Goal: Information Seeking & Learning: Learn about a topic

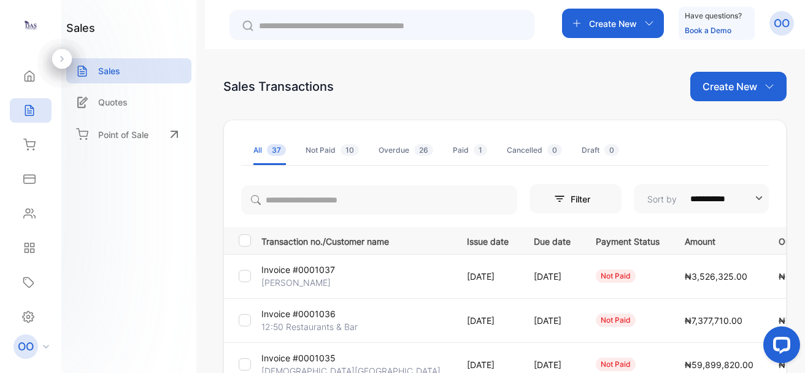
click at [467, 79] on div "Sales Transactions Create New" at bounding box center [504, 86] width 563 height 29
click at [30, 142] on icon at bounding box center [29, 144] width 11 height 10
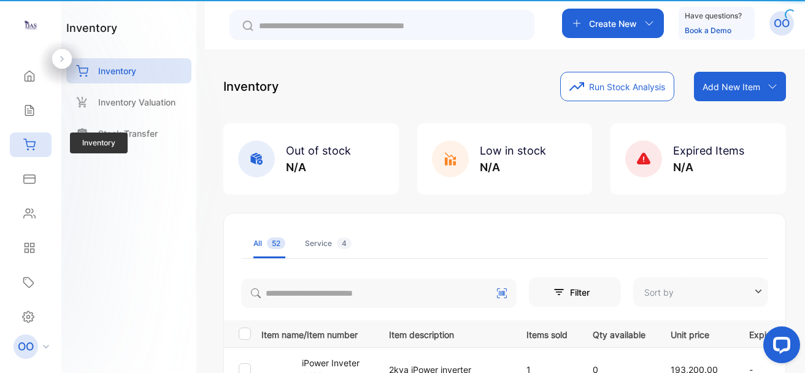
type input "**********"
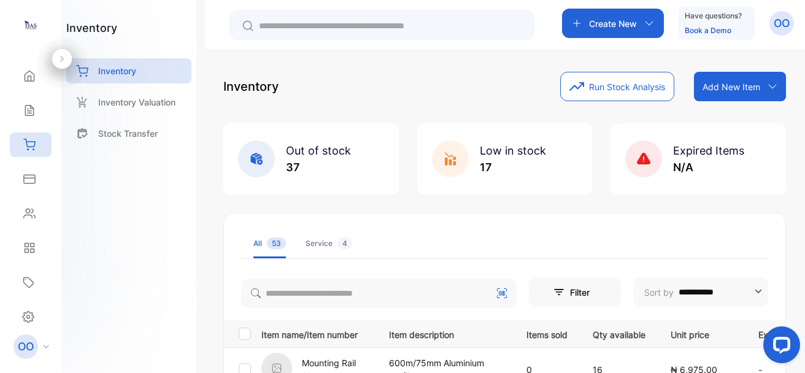
click at [555, 194] on div "Low in stock 17" at bounding box center [504, 158] width 175 height 71
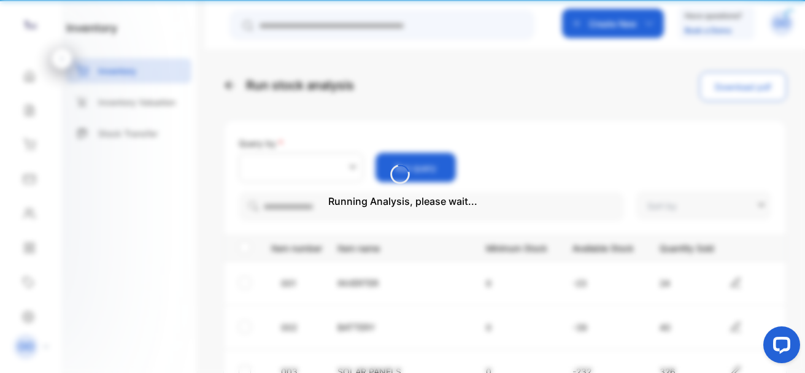
type input "**********"
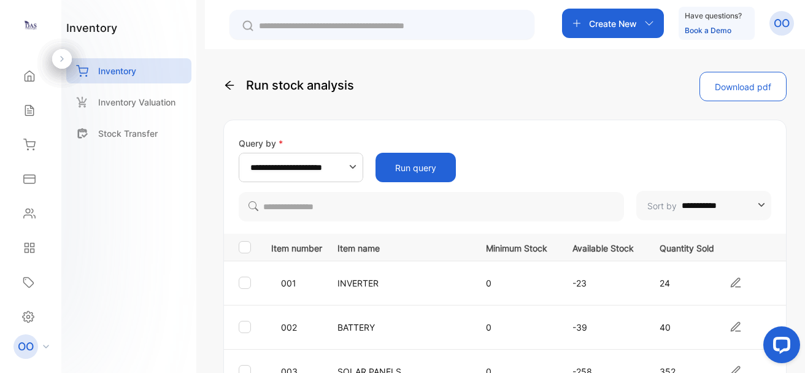
click at [226, 84] on icon at bounding box center [229, 85] width 12 height 12
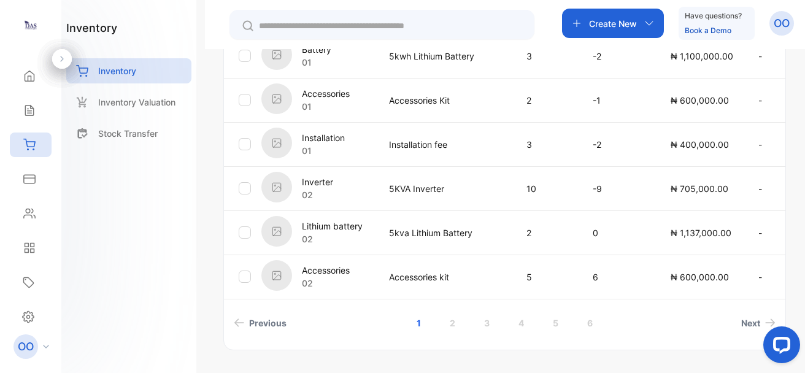
scroll to position [499, 0]
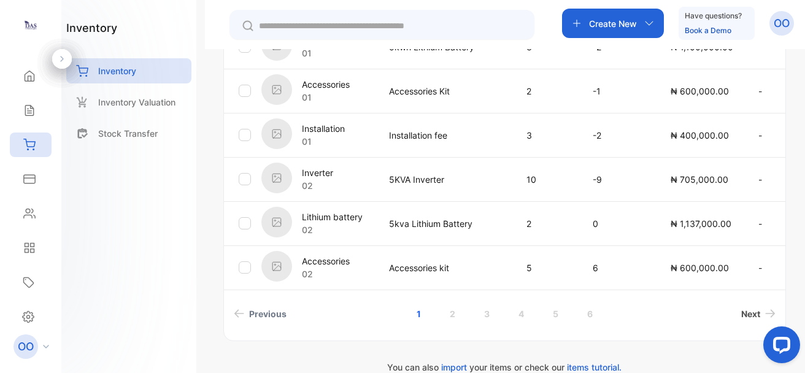
click at [750, 321] on link "Next" at bounding box center [758, 313] width 44 height 23
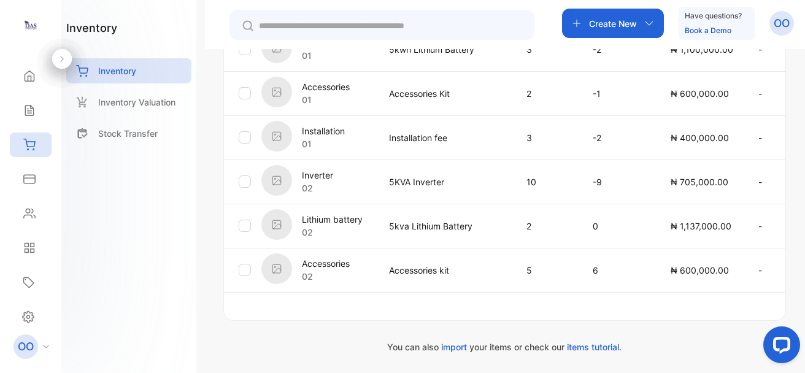
scroll to position [497, 0]
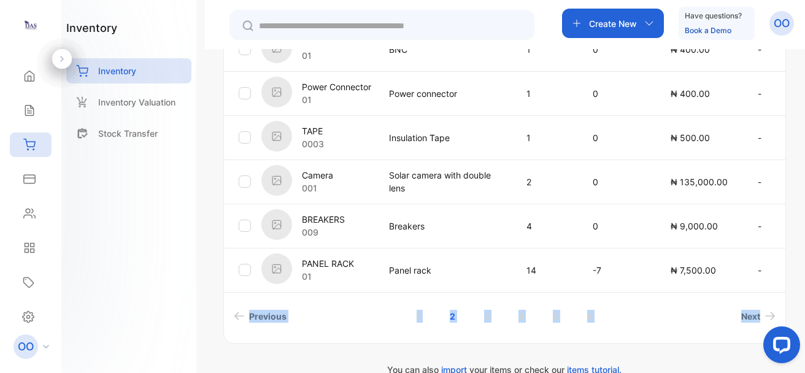
drag, startPoint x: 799, startPoint y: 304, endPoint x: 804, endPoint y: 251, distance: 52.4
click at [804, 251] on div "**********" at bounding box center [505, 235] width 600 height 373
click at [795, 240] on div "**********" at bounding box center [505, 235] width 600 height 373
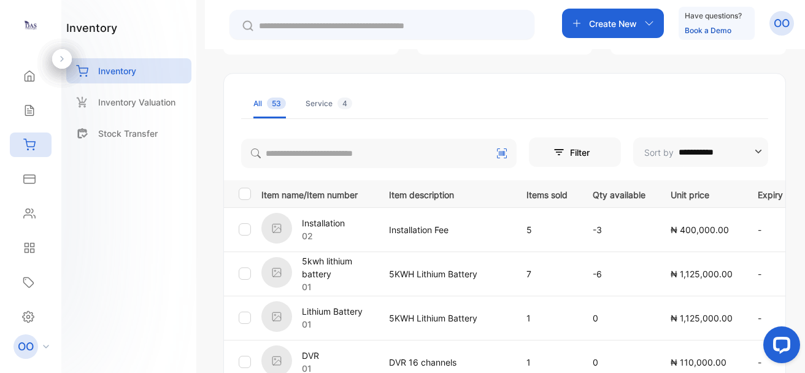
scroll to position [95, 0]
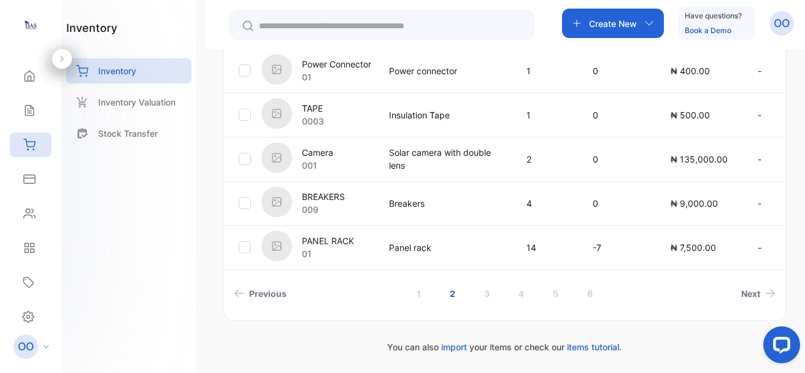
scroll to position [516, 0]
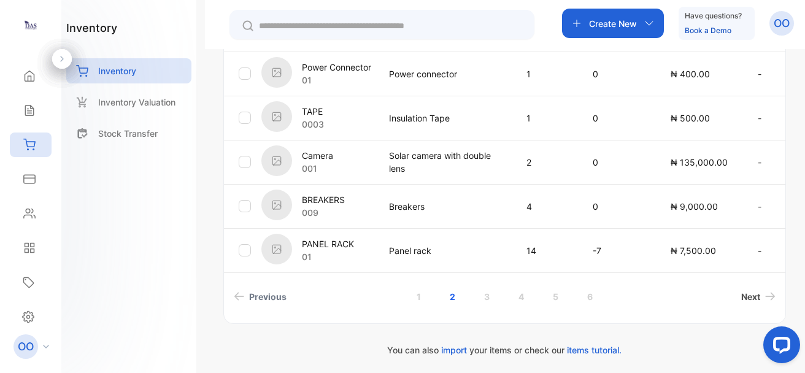
click at [744, 290] on span "Next" at bounding box center [750, 296] width 19 height 13
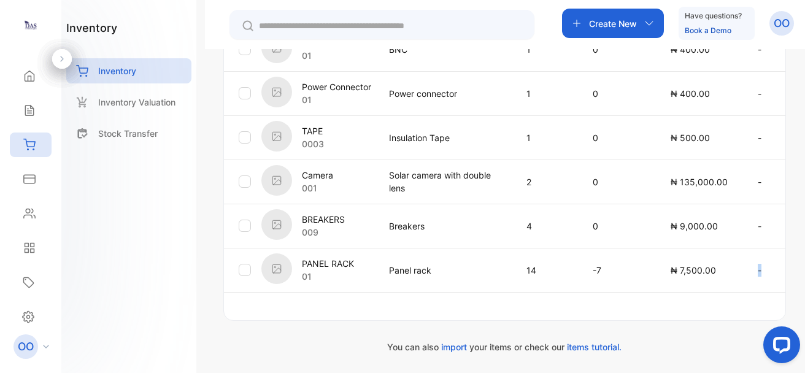
click at [744, 290] on td "-" at bounding box center [779, 270] width 72 height 44
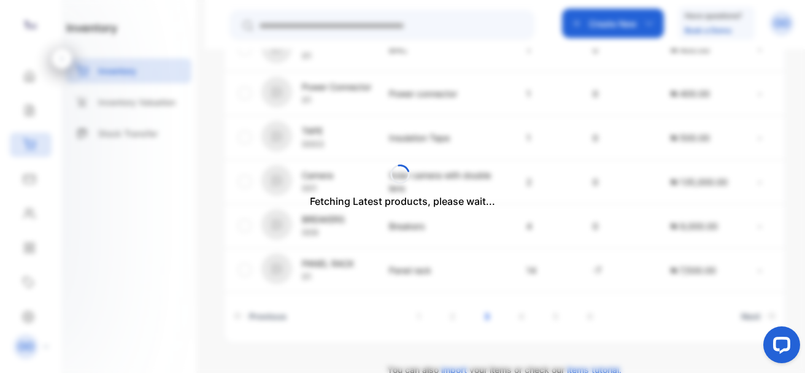
click at [735, 313] on div "Fetching Latest products, please wait..." at bounding box center [402, 186] width 805 height 373
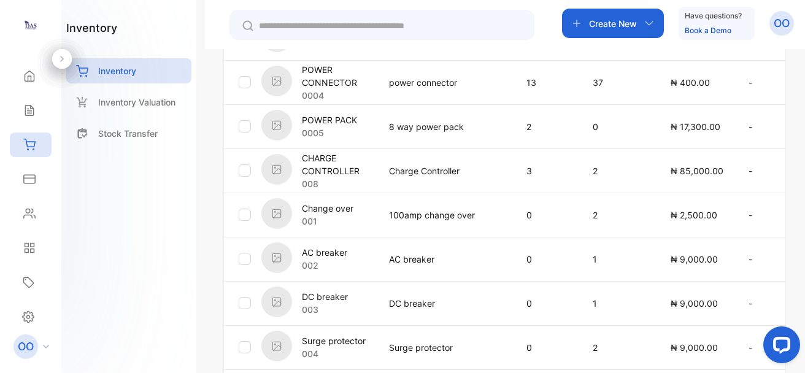
scroll to position [425, 0]
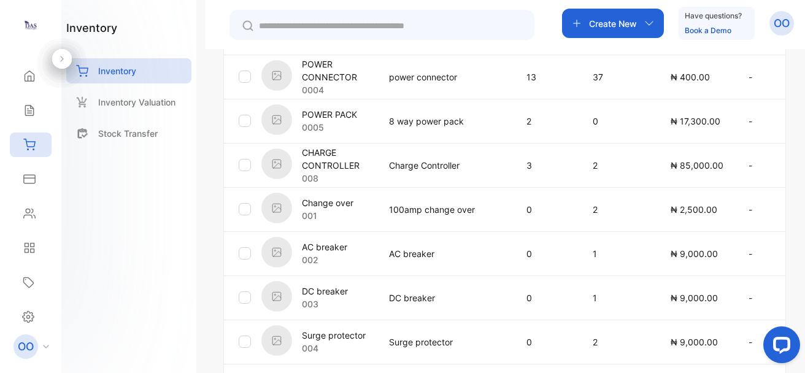
click at [601, 9] on div "Create New" at bounding box center [613, 23] width 102 height 29
click at [538, 29] on div "Create New Have questions? Book a Demo OO" at bounding box center [505, 24] width 600 height 49
click at [537, 51] on td "24" at bounding box center [545, 32] width 66 height 44
click at [600, 157] on td "2" at bounding box center [617, 165] width 78 height 44
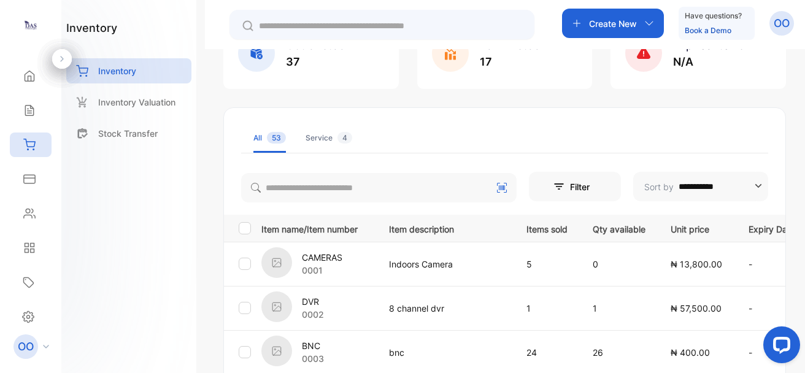
scroll to position [58, 0]
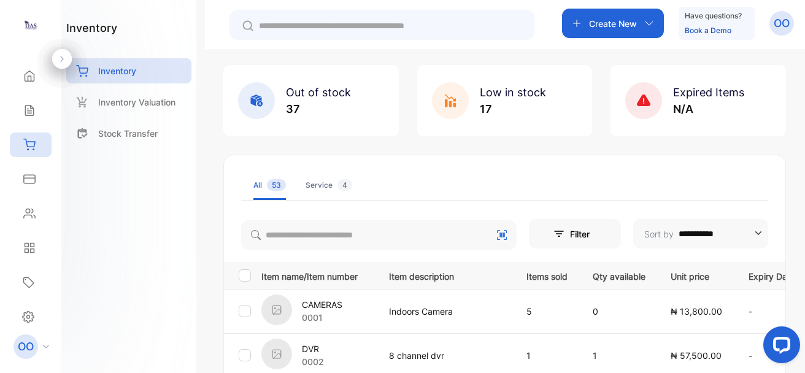
click at [779, 35] on div "OO" at bounding box center [781, 23] width 25 height 25
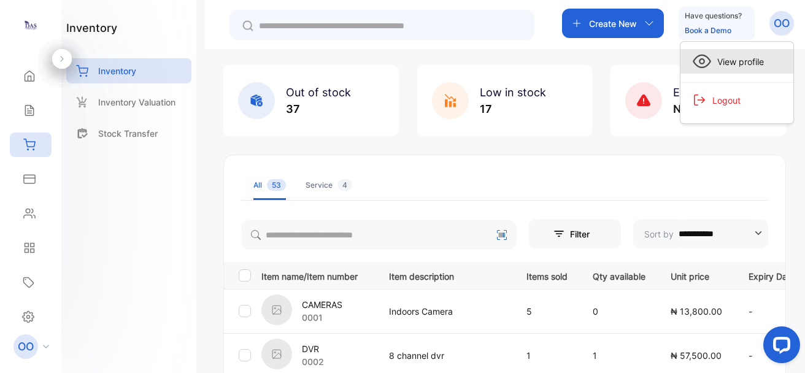
click at [766, 50] on div "View profile" at bounding box center [736, 61] width 113 height 25
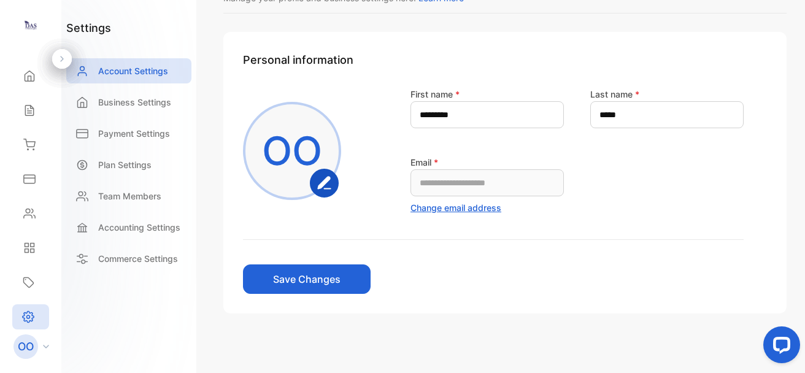
click at [321, 121] on p "OO" at bounding box center [292, 150] width 60 height 59
click at [224, 69] on div "**********" at bounding box center [504, 173] width 563 height 282
click at [40, 144] on div "Inventory" at bounding box center [31, 144] width 42 height 25
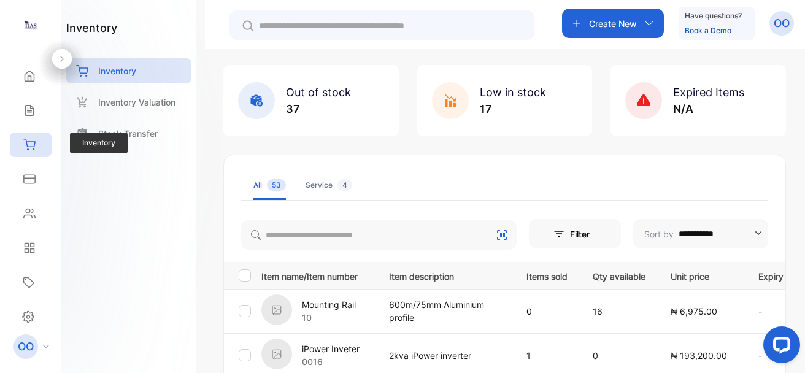
click at [40, 144] on div "Inventory" at bounding box center [31, 144] width 42 height 25
click at [52, 129] on div "Home Home Sales Sales Inventory Inventory Expenses Expenses Contacts Contacts R…" at bounding box center [30, 162] width 61 height 206
click at [218, 165] on div "**********" at bounding box center [505, 235] width 600 height 373
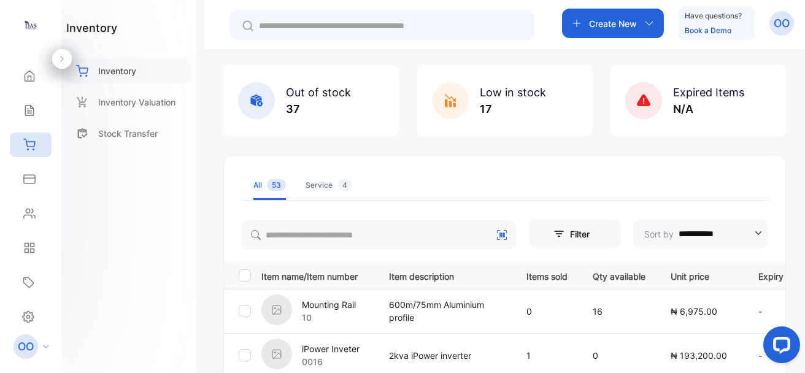
click at [115, 73] on p "Inventory" at bounding box center [117, 70] width 38 height 13
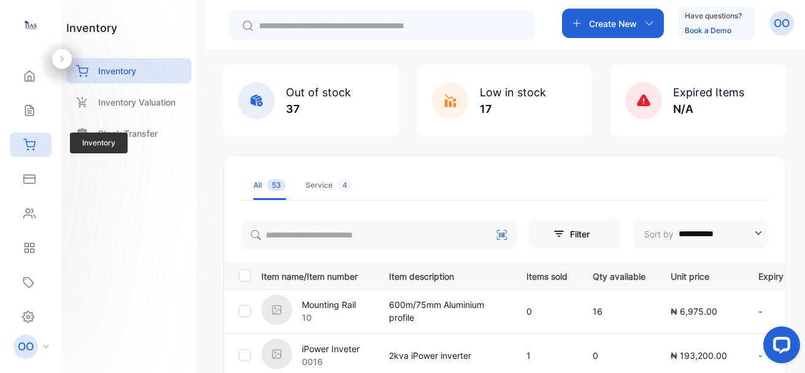
click at [33, 139] on icon at bounding box center [29, 145] width 12 height 12
click at [171, 142] on div "Stock Transfer" at bounding box center [128, 133] width 125 height 25
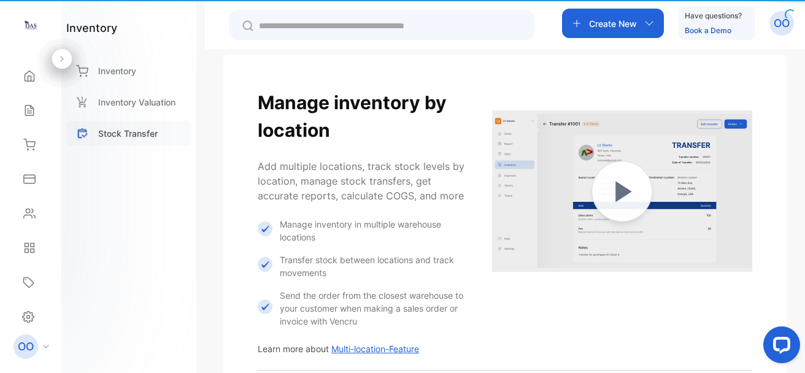
click at [171, 142] on div "Stock Transfer" at bounding box center [128, 133] width 125 height 25
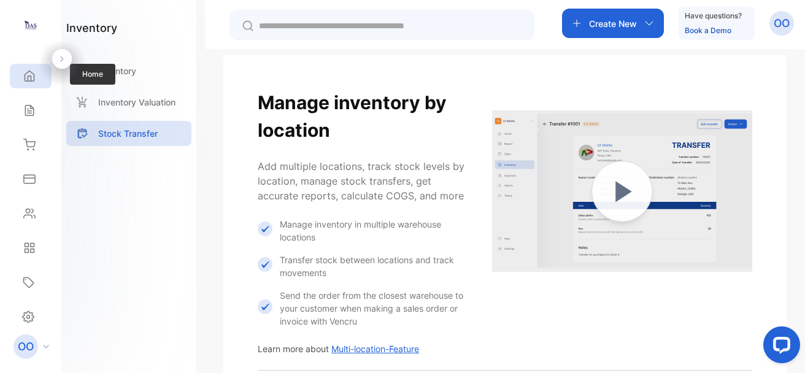
click at [28, 79] on icon at bounding box center [29, 76] width 9 height 10
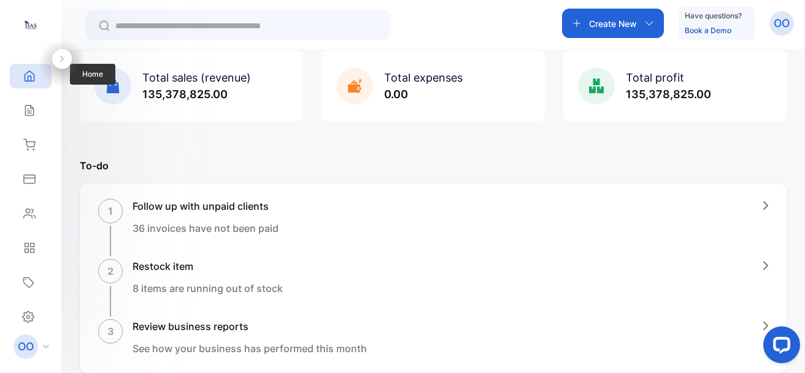
click at [28, 79] on icon at bounding box center [29, 76] width 9 height 10
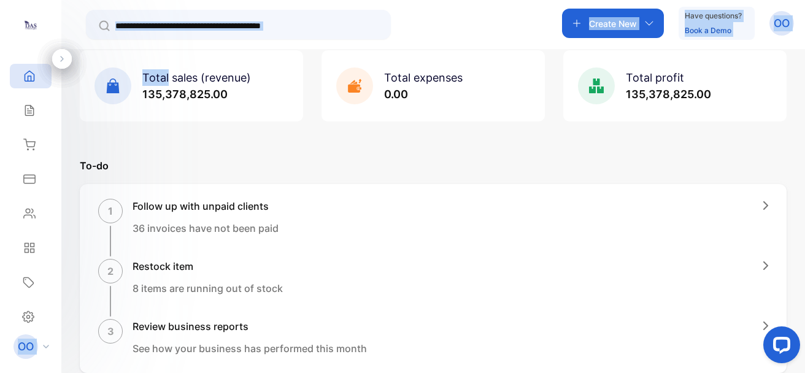
drag, startPoint x: 28, startPoint y: 79, endPoint x: -33, endPoint y: 59, distance: 63.0
click at [0, 59] on html "DAS Technologies Ltd DAS Technologies Ltd Home Home Sales Sales Inventory Inven…" at bounding box center [402, 223] width 805 height 447
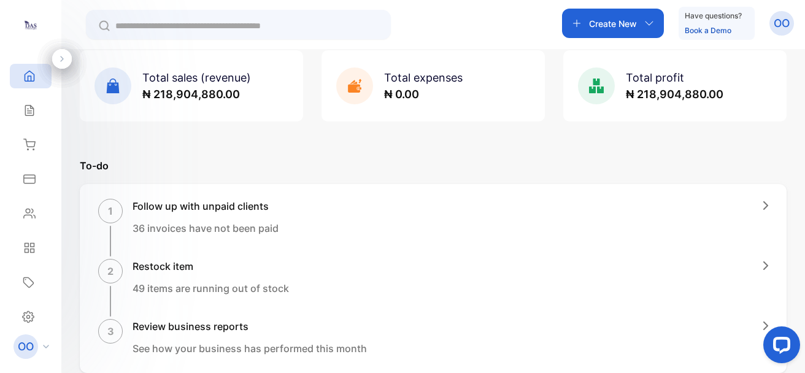
click at [586, 259] on div "2 Restock item 49 items are running out of stock" at bounding box center [433, 288] width 670 height 58
click at [548, 52] on div "Total sales (revenue) ₦ 218,904,880.00 Total expenses ₦ 0.00 Total profit ₦ 218…" at bounding box center [433, 85] width 707 height 71
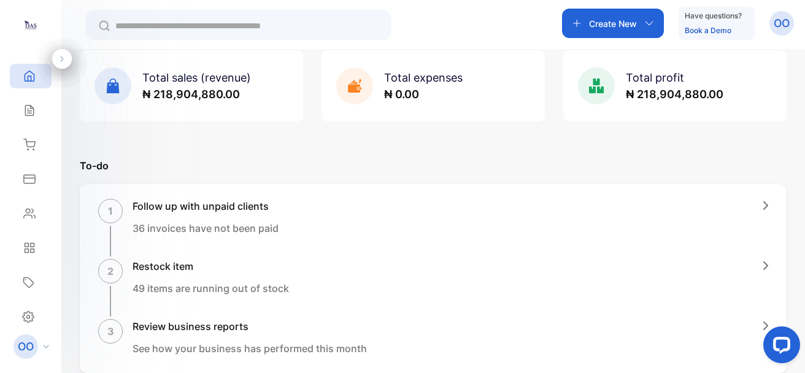
click at [622, 166] on p "To-do" at bounding box center [433, 165] width 707 height 15
click at [537, 172] on p "To-do" at bounding box center [433, 165] width 707 height 15
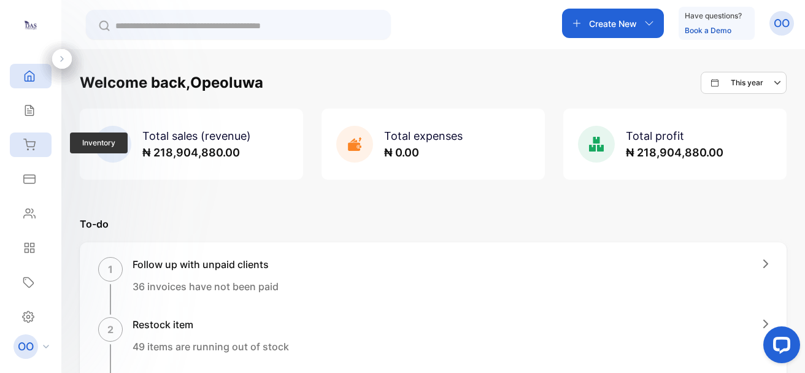
click at [32, 148] on icon at bounding box center [29, 145] width 12 height 12
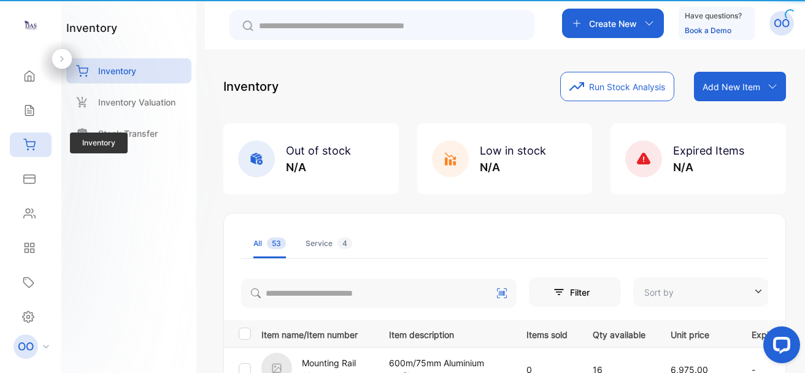
type input "**********"
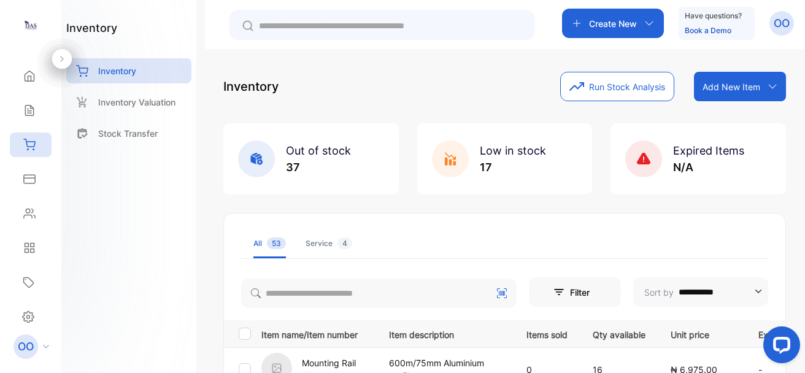
click at [236, 286] on div "**********" at bounding box center [504, 291] width 561 height 34
click at [540, 234] on ul "All 53 Service 4" at bounding box center [504, 244] width 527 height 30
